Goal: Navigation & Orientation: Go to known website

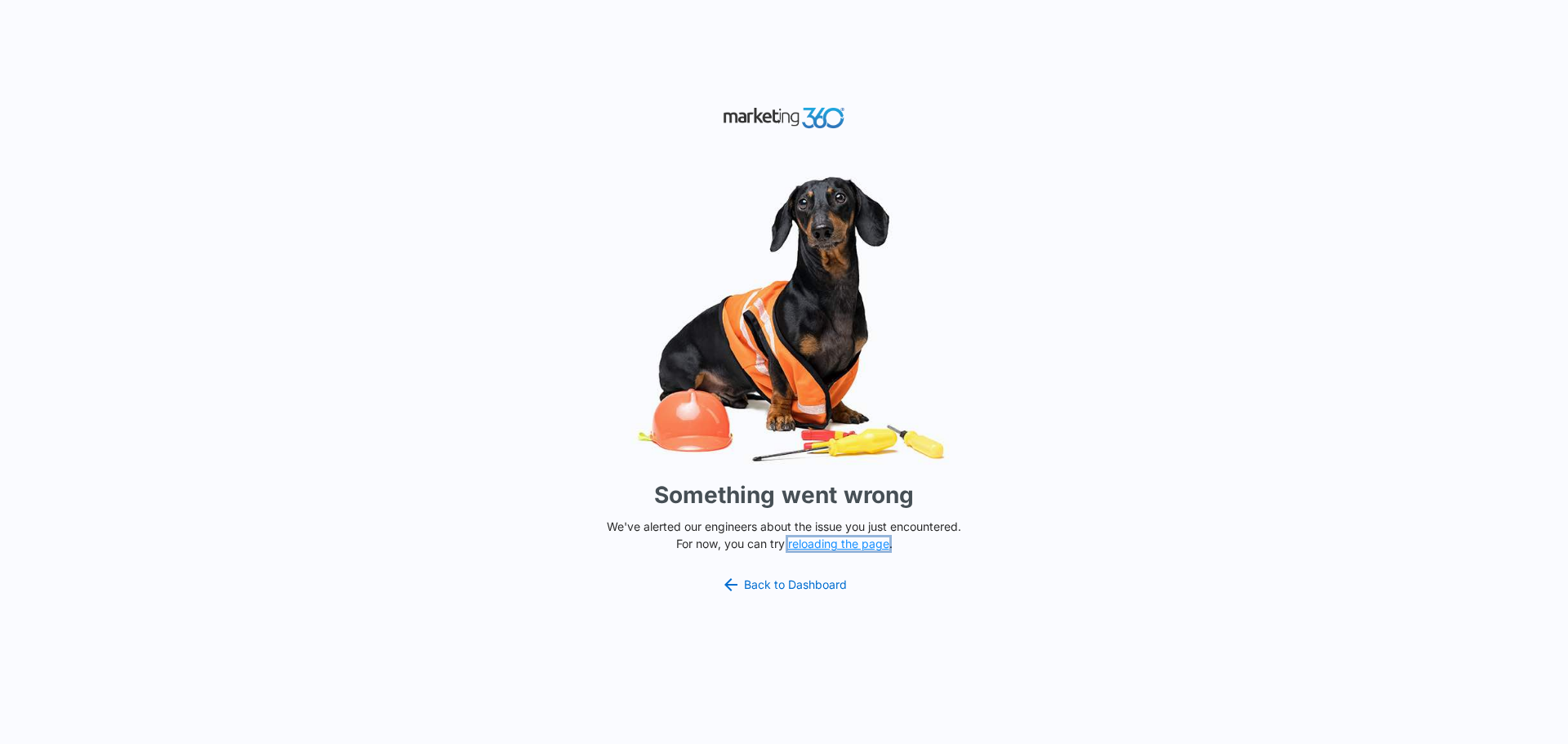
click at [863, 547] on button "reloading the page" at bounding box center [838, 543] width 101 height 13
